Goal: Task Accomplishment & Management: Manage account settings

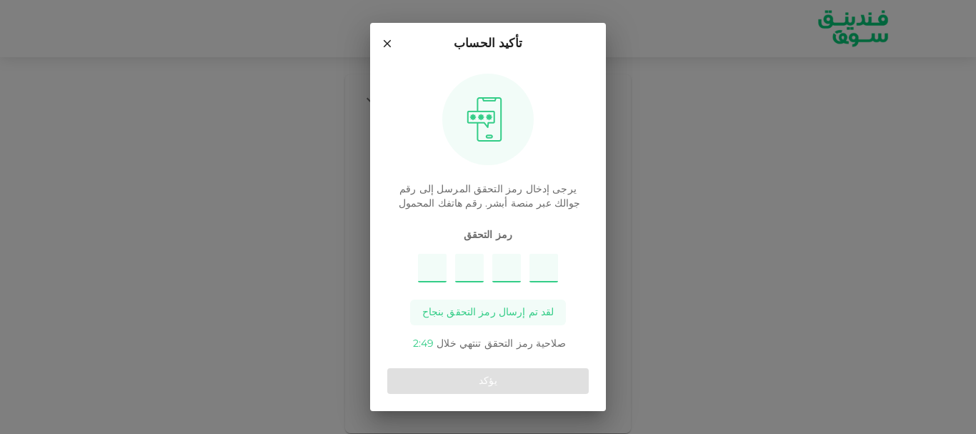
type input "4"
type input "9"
type input "6"
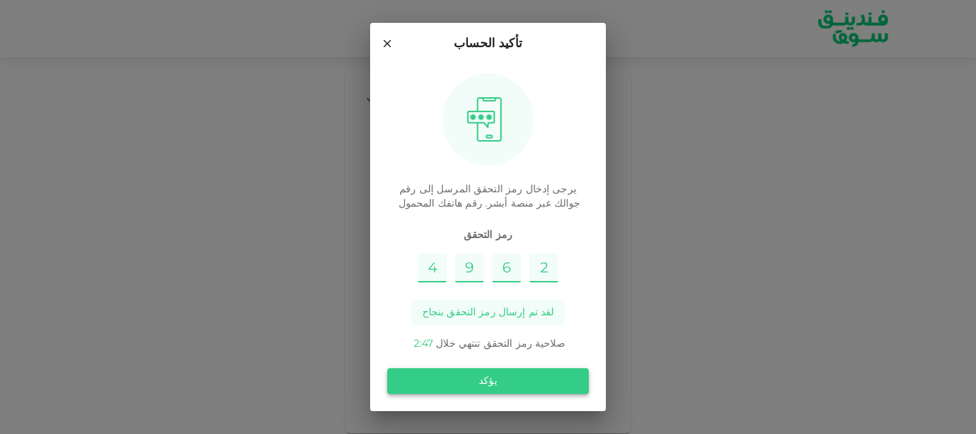
type input "2"
click at [435, 382] on button "يؤكد" at bounding box center [488, 381] width 202 height 26
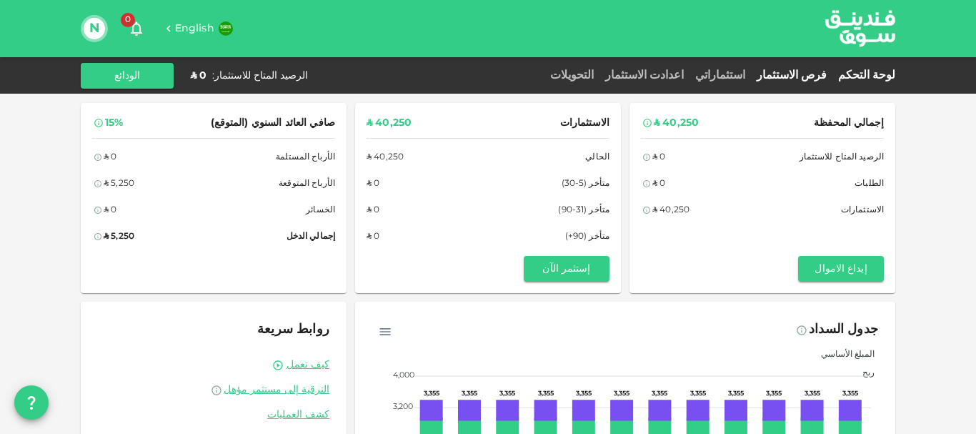
click at [809, 71] on link "فرص الاستثمار" at bounding box center [791, 75] width 81 height 11
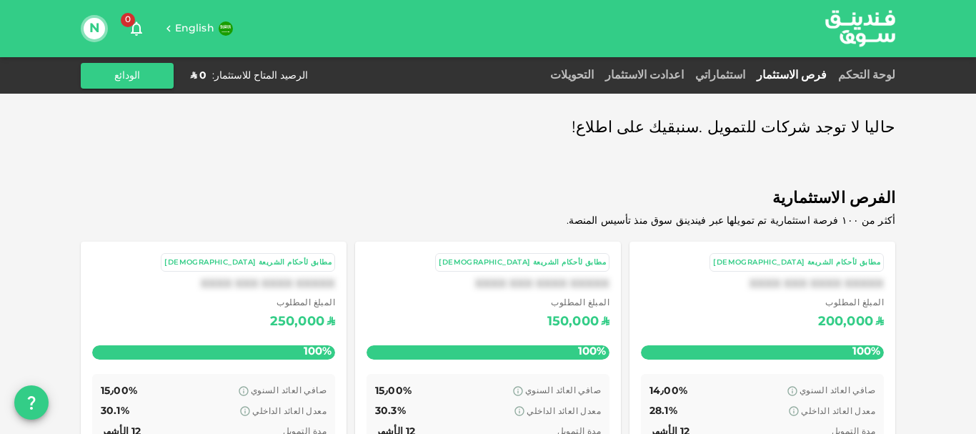
click at [739, 75] on link "استثماراتي" at bounding box center [720, 75] width 61 height 11
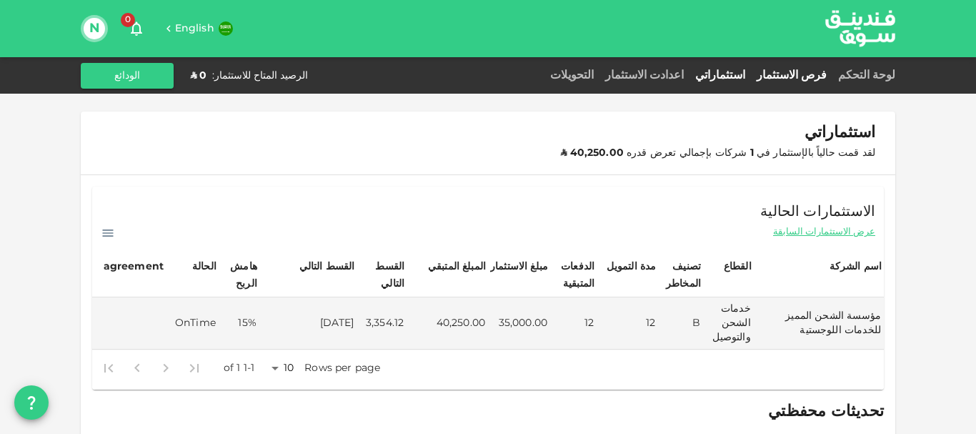
click at [818, 74] on link "فرص الاستثمار" at bounding box center [791, 75] width 81 height 11
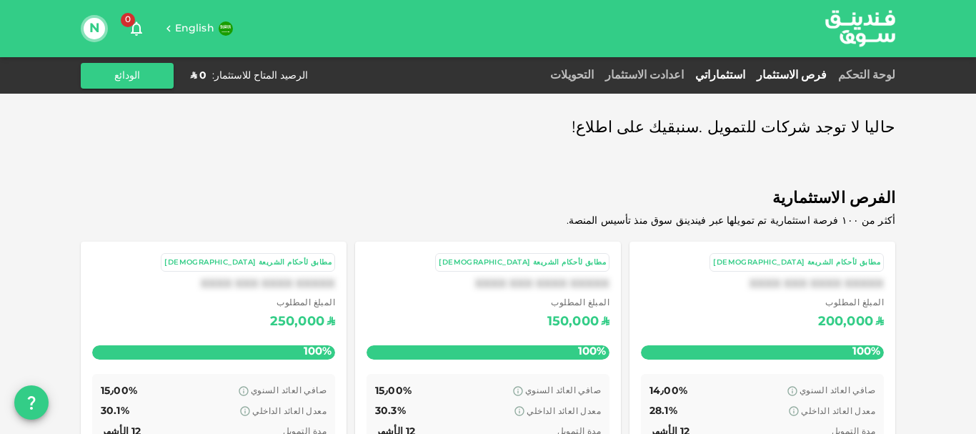
click at [751, 74] on link "استثماراتي" at bounding box center [720, 75] width 61 height 11
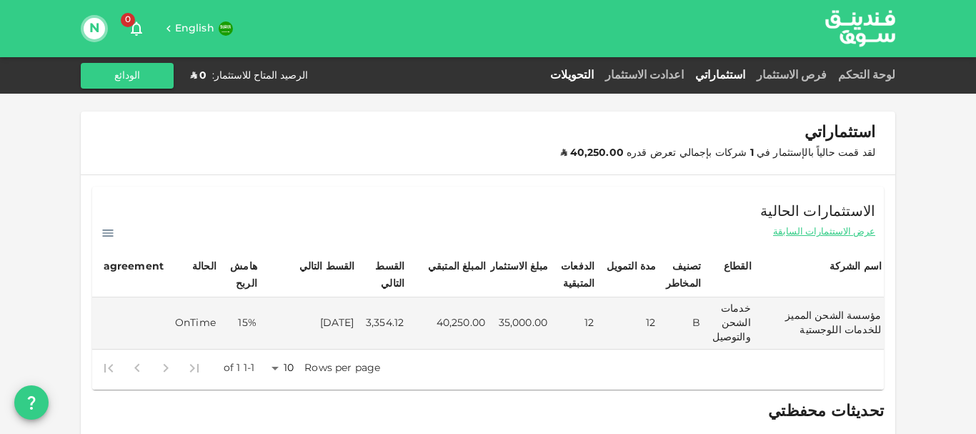
click at [600, 75] on link "التحويلات" at bounding box center [572, 75] width 55 height 11
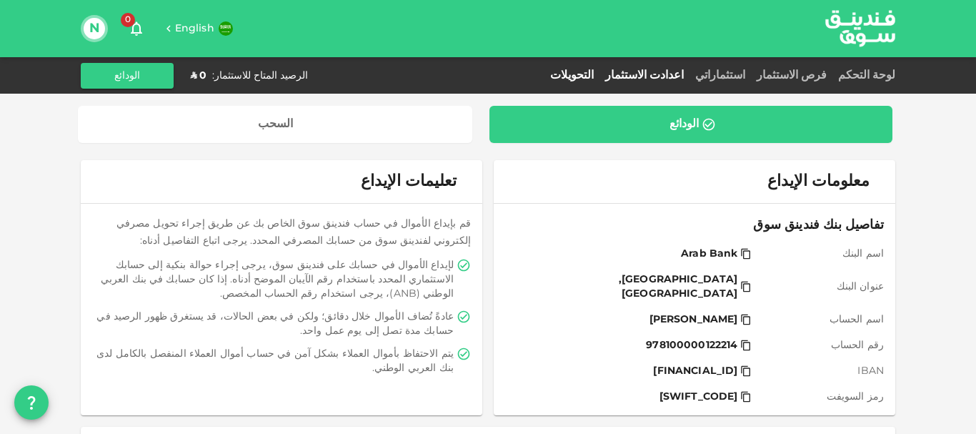
click at [675, 71] on link "اعدادت الاستثمار" at bounding box center [645, 75] width 90 height 11
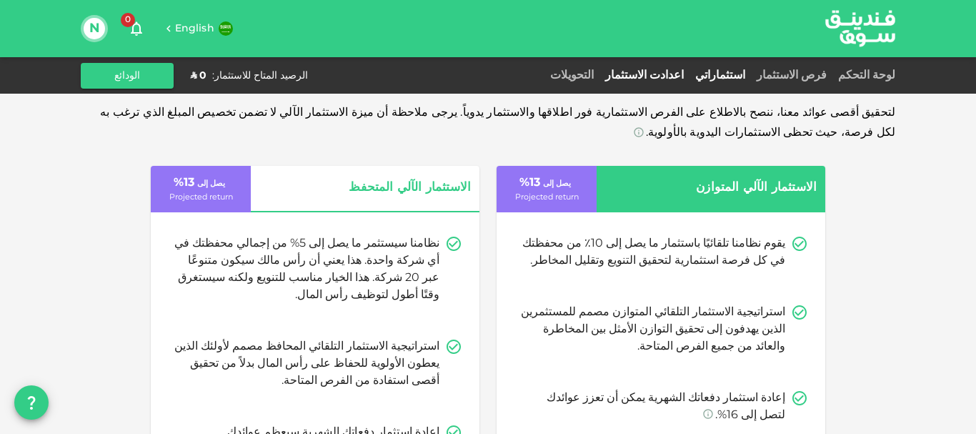
click at [749, 76] on link "استثماراتي" at bounding box center [720, 75] width 61 height 11
